Goal: Task Accomplishment & Management: Use online tool/utility

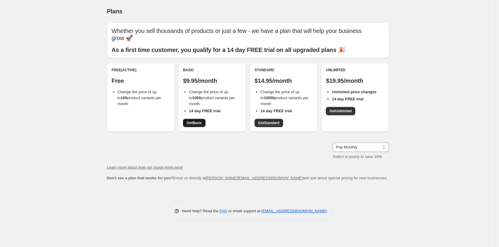
click at [202, 122] on span "Get Basic" at bounding box center [193, 123] width 15 height 5
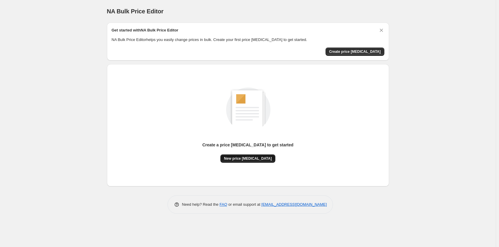
click at [252, 160] on span "New price [MEDICAL_DATA]" at bounding box center [248, 158] width 48 height 5
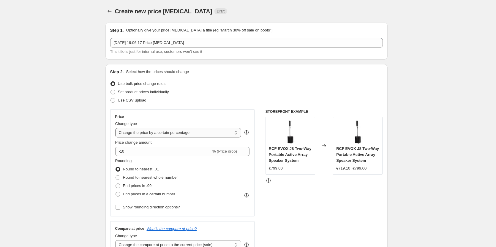
click at [159, 134] on select "Change the price to a certain amount Change the price by a certain amount Chang…" at bounding box center [178, 132] width 126 height 9
select select "to"
click at [116, 128] on select "Change the price to a certain amount Change the price by a certain amount Chang…" at bounding box center [178, 132] width 126 height 9
type input "80.00"
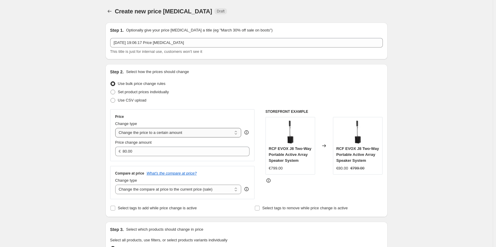
click at [158, 133] on select "Change the price to a certain amount Change the price by a certain amount Chang…" at bounding box center [178, 132] width 126 height 9
select select "margin"
type input "50"
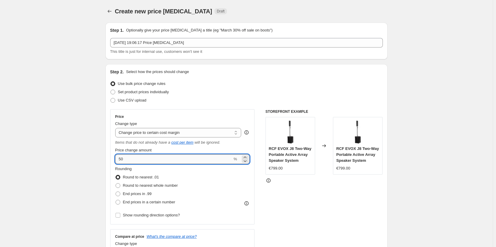
drag, startPoint x: 121, startPoint y: 160, endPoint x: 133, endPoint y: 157, distance: 11.8
click at [133, 157] on input "50" at bounding box center [173, 158] width 117 height 9
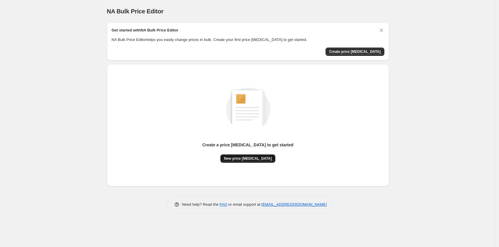
click at [248, 162] on button "New price [MEDICAL_DATA]" at bounding box center [247, 158] width 55 height 8
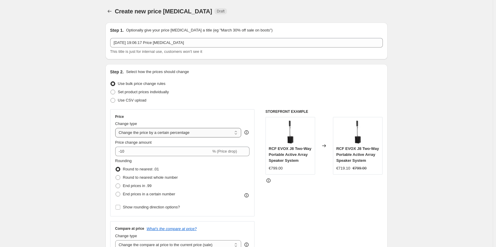
click at [162, 135] on select "Change the price to a certain amount Change the price by a certain amount Chang…" at bounding box center [178, 132] width 126 height 9
select select "margin"
type input "50"
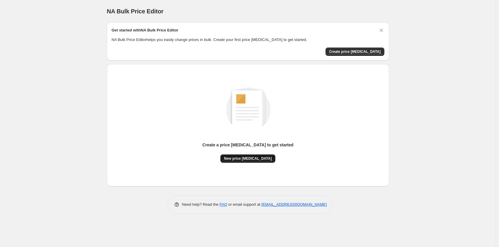
click at [251, 159] on span "New price [MEDICAL_DATA]" at bounding box center [248, 158] width 48 height 5
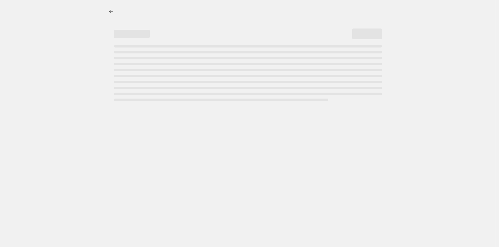
select select "percentage"
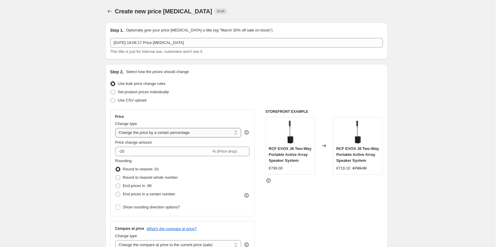
click at [151, 134] on select "Change the price to a certain amount Change the price by a certain amount Chang…" at bounding box center [178, 132] width 126 height 9
click at [157, 110] on div "Price Change type Change the price to a certain amount Change the price by a ce…" at bounding box center [182, 162] width 145 height 107
drag, startPoint x: 122, startPoint y: 154, endPoint x: 139, endPoint y: 154, distance: 16.3
click at [139, 154] on input "-10" at bounding box center [163, 151] width 96 height 9
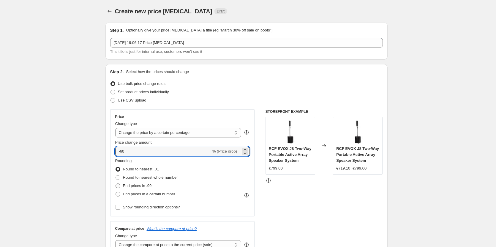
type input "-60"
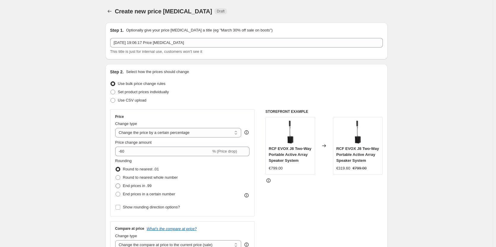
click at [120, 183] on span at bounding box center [117, 185] width 5 height 5
click at [116, 183] on input "End prices in .99" at bounding box center [115, 183] width 0 height 0
radio input "true"
click at [333, 197] on div "STOREFRONT EXAMPLE RCF EVOX J8 Two-Way Portable Active Array Speaker System €79…" at bounding box center [323, 181] width 117 height 145
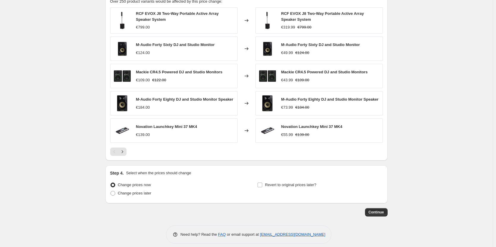
scroll to position [350, 0]
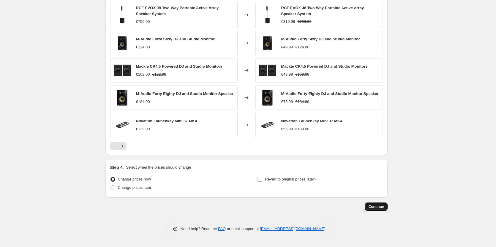
click at [387, 206] on button "Continue" at bounding box center [376, 206] width 23 height 8
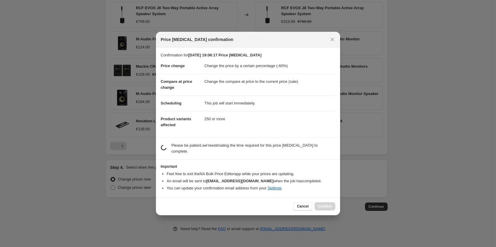
click at [207, 145] on p "Please be patient, we're estimating the time required for this price change job…" at bounding box center [253, 148] width 164 height 12
click at [208, 145] on p "Please be patient, we're estimating the time required for this price change job…" at bounding box center [253, 148] width 164 height 12
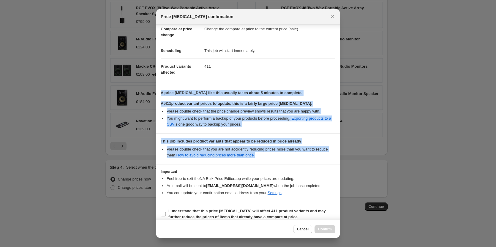
scroll to position [42, 0]
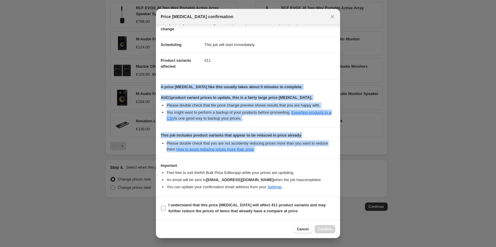
click at [165, 209] on input "I understand that this price change job will affect 411 product variants and ma…" at bounding box center [163, 208] width 5 height 5
checkbox input "true"
click at [326, 229] on span "Confirm" at bounding box center [325, 229] width 14 height 5
